Goal: Find specific page/section: Find specific page/section

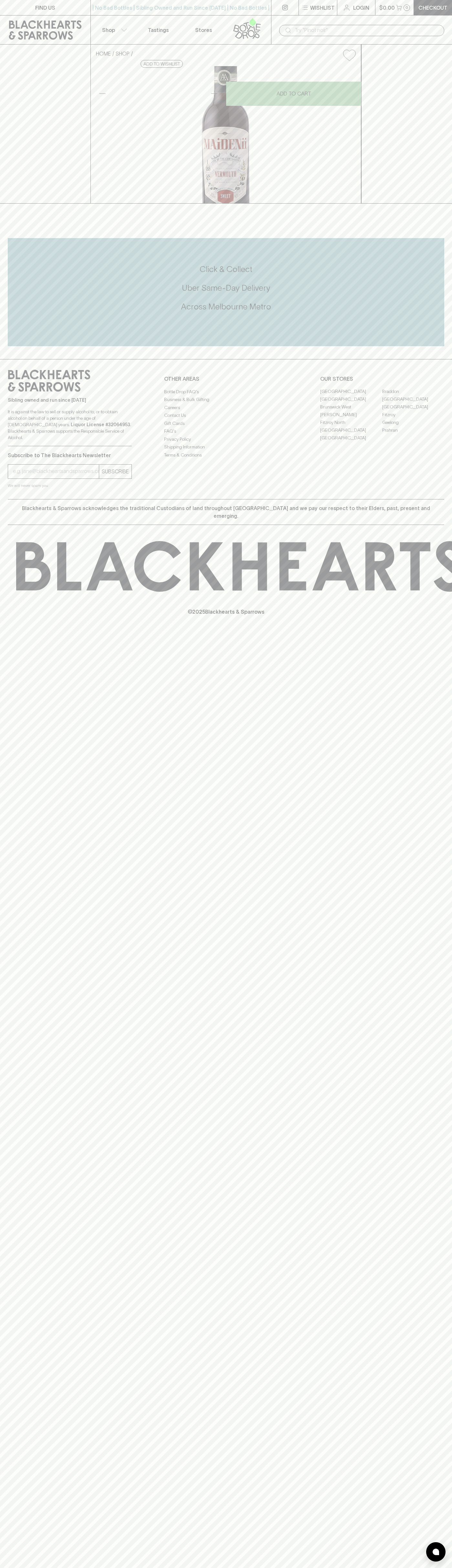
click at [408, 29] on input "text" at bounding box center [366, 30] width 144 height 10
click at [421, 1412] on div "FIND US | No Bad Bottles | Sibling Owned and Run Since 2006 | No Bad Bottles | …" at bounding box center [226, 784] width 452 height 1568
click at [21, 1567] on html "FIND US | No Bad Bottles | Sibling Owned and Run Since 2006 | No Bad Bottles | …" at bounding box center [226, 784] width 452 height 1568
click at [13, 346] on div "Click & Collect Uber Same-Day Delivery Across Melbourne Metro" at bounding box center [226, 292] width 436 height 108
